Goal: Find contact information: Find contact information

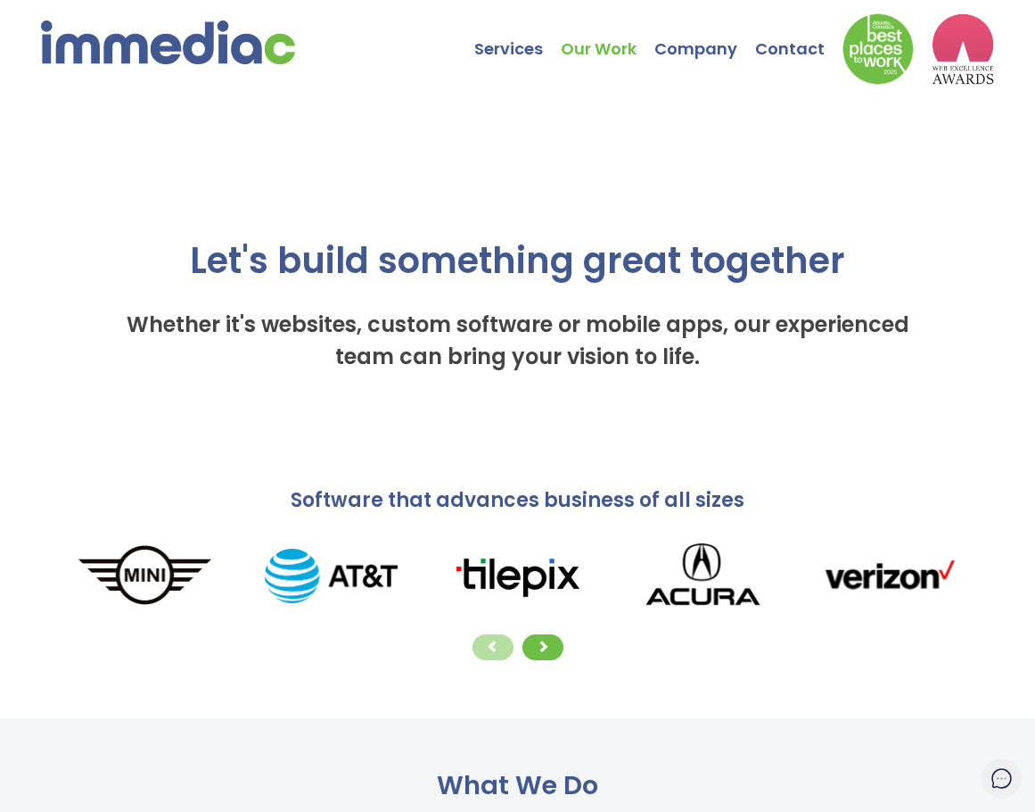
click at [619, 49] on link "Our Work" at bounding box center [608, 35] width 94 height 62
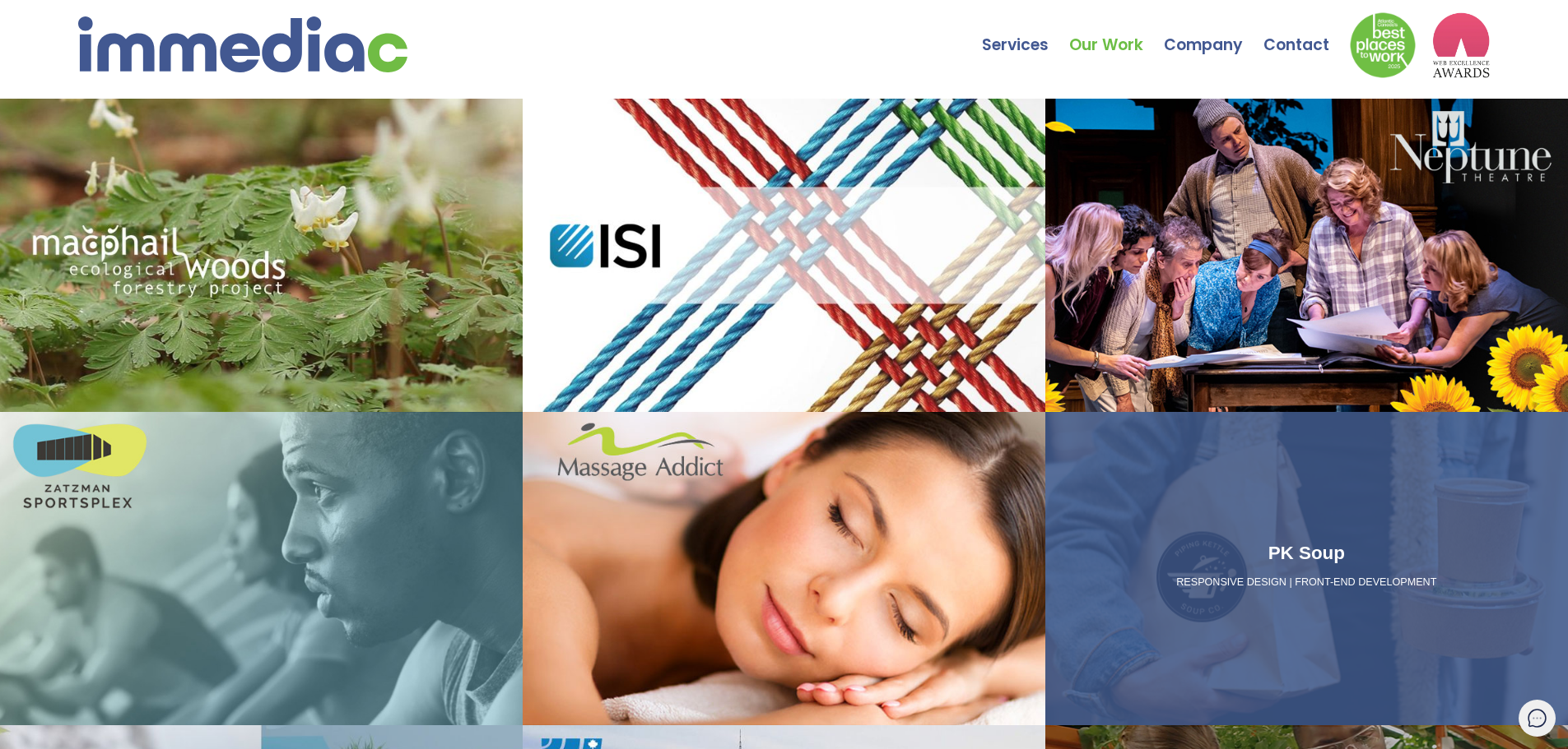
click at [955, 683] on link "PK Soup RESPONSIVE DESIGN | FRONT-END DEVELOPMENT" at bounding box center [1307, 569] width 522 height 314
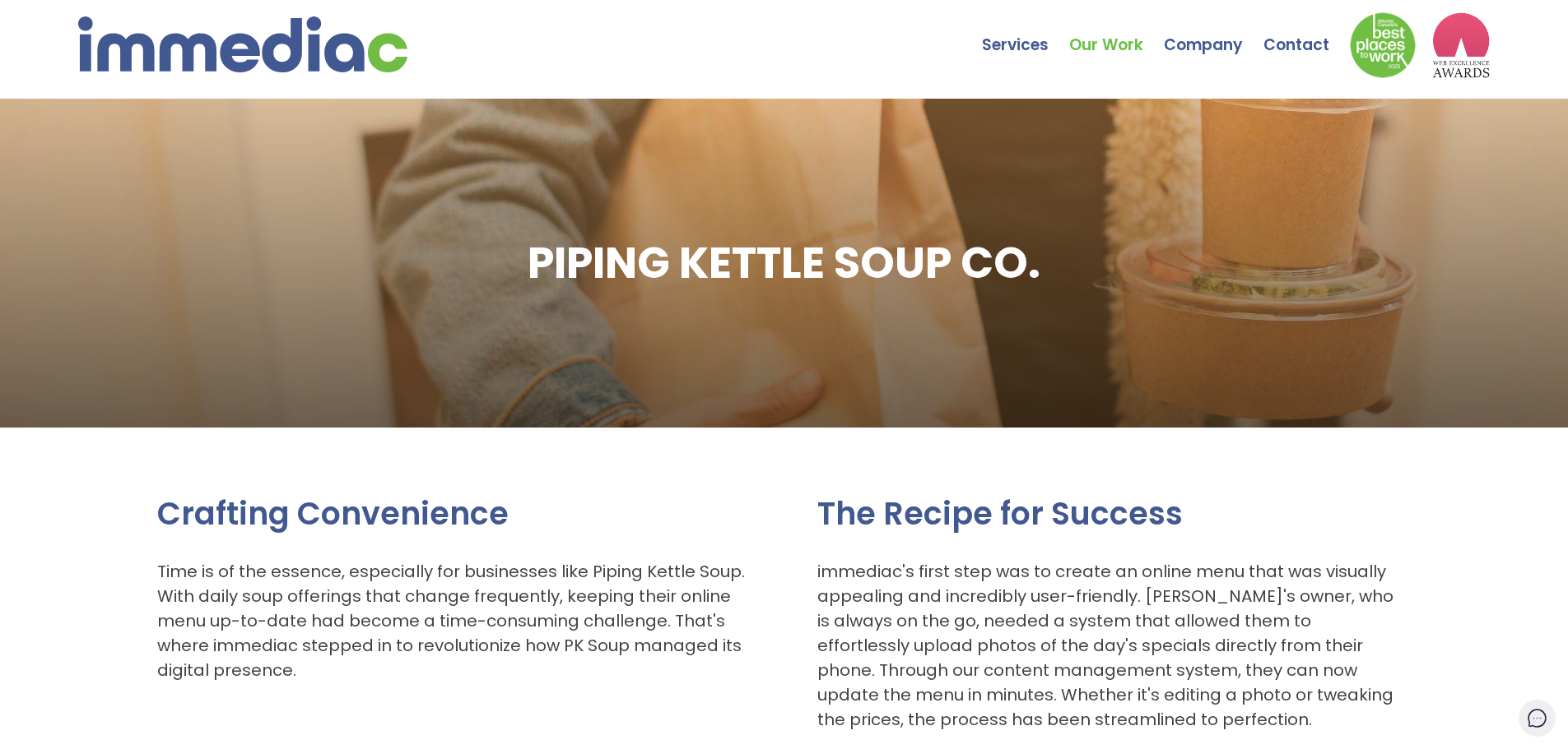
click at [1087, 44] on link "Our Work" at bounding box center [1117, 32] width 95 height 57
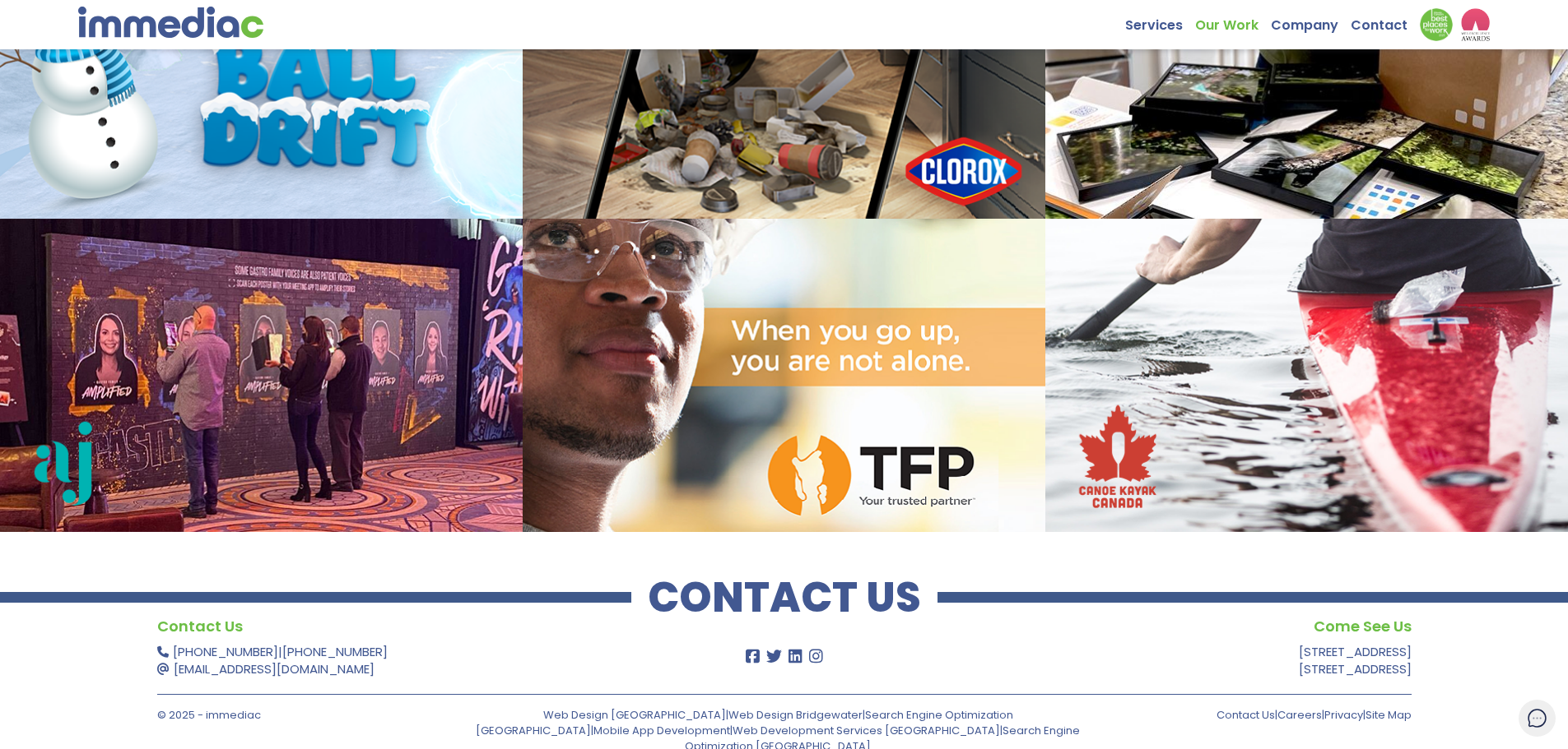
scroll to position [1908, 0]
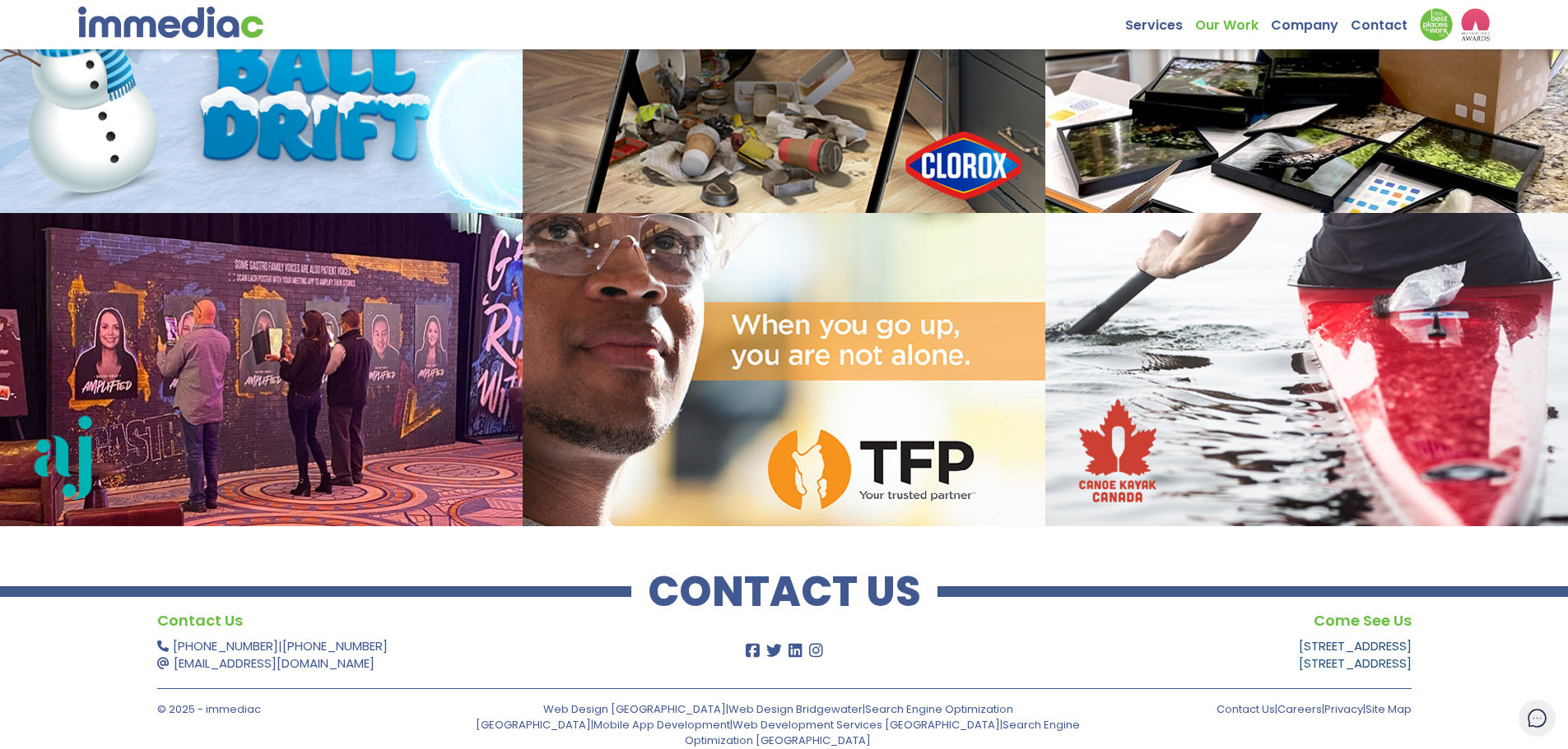
click at [1299, 644] on link "1601 Lower Water St, Suite 101 Halifax, NS B3J 3P6" at bounding box center [1355, 654] width 113 height 34
